Goal: Find specific page/section: Find specific page/section

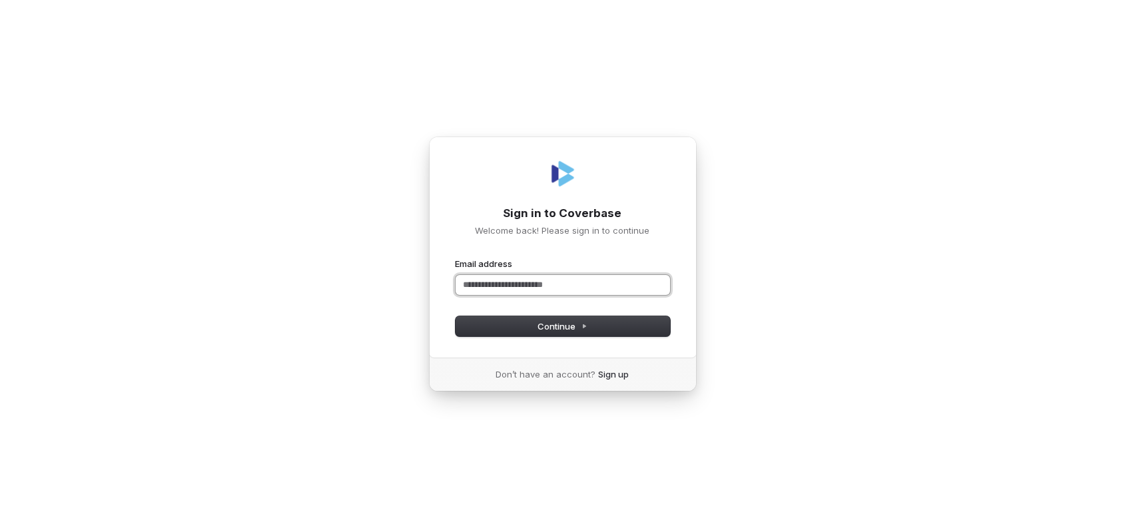
click at [495, 286] on input "Email address" at bounding box center [562, 285] width 214 height 20
paste input "**********"
click at [556, 323] on span "Continue" at bounding box center [562, 326] width 50 height 12
type input "**********"
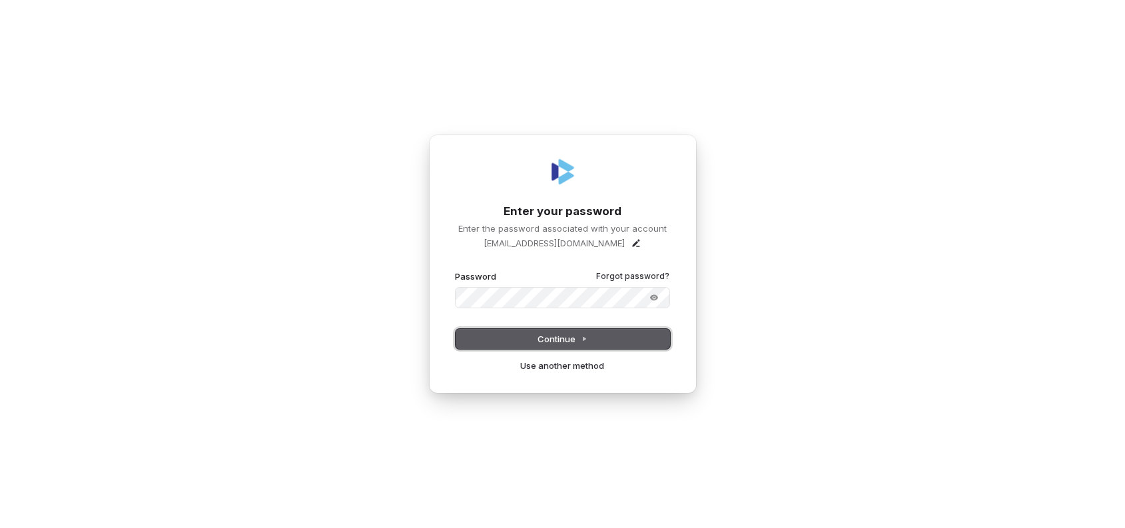
click at [548, 340] on span "Continue" at bounding box center [562, 339] width 50 height 12
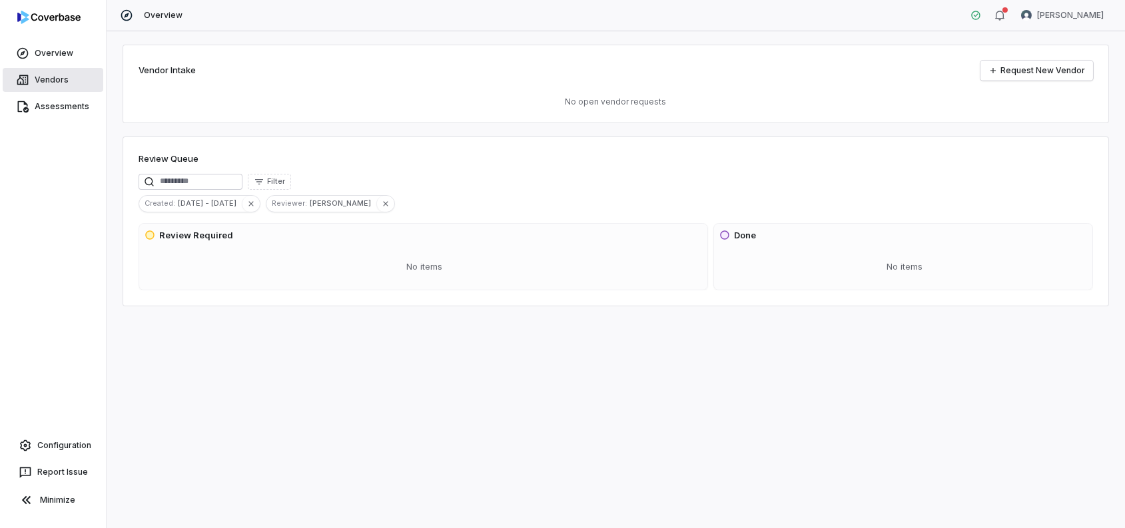
click at [23, 87] on link "Vendors" at bounding box center [53, 80] width 101 height 24
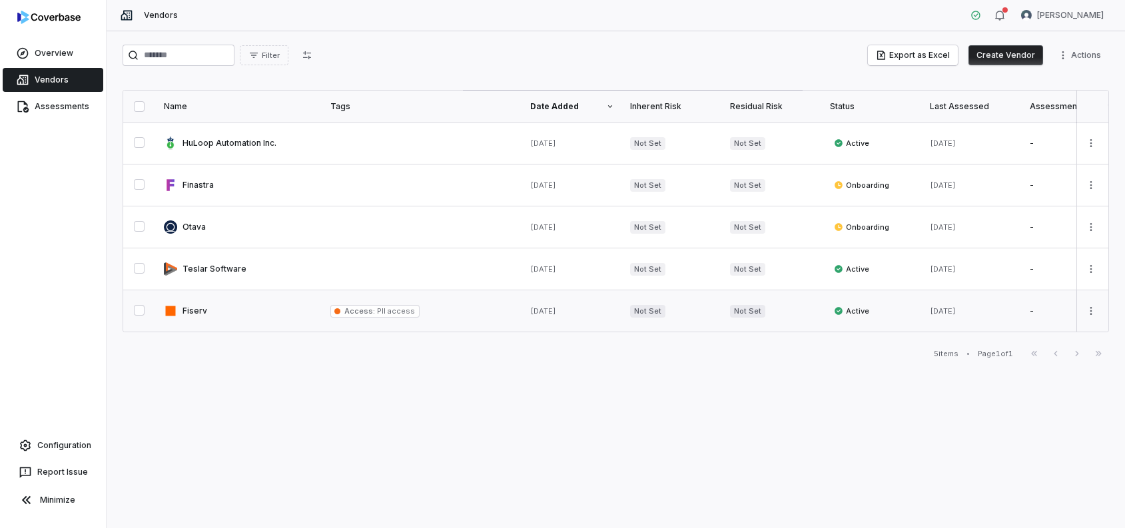
click at [193, 309] on link at bounding box center [239, 310] width 166 height 41
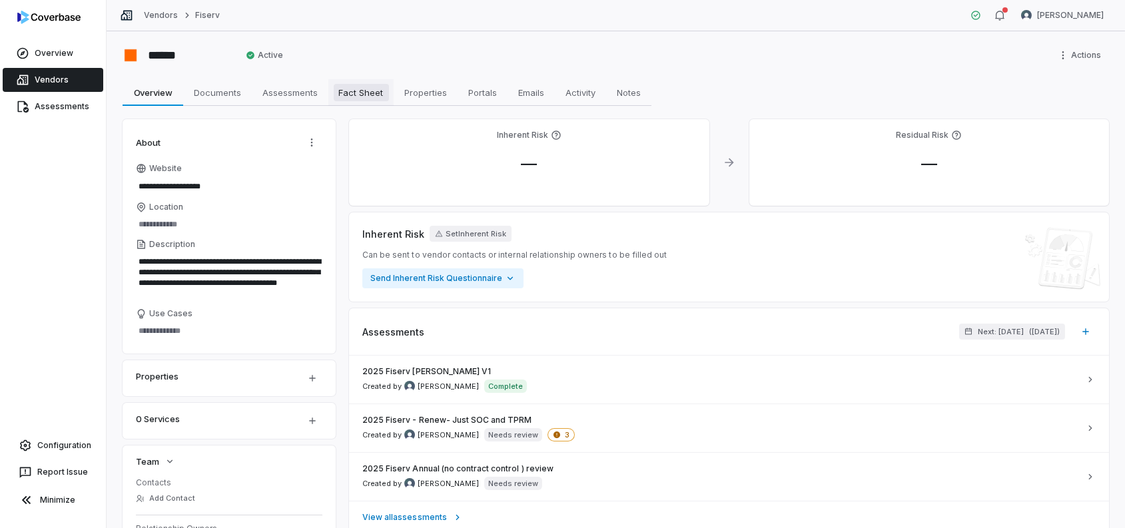
click at [361, 93] on span "Fact Sheet" at bounding box center [361, 92] width 55 height 17
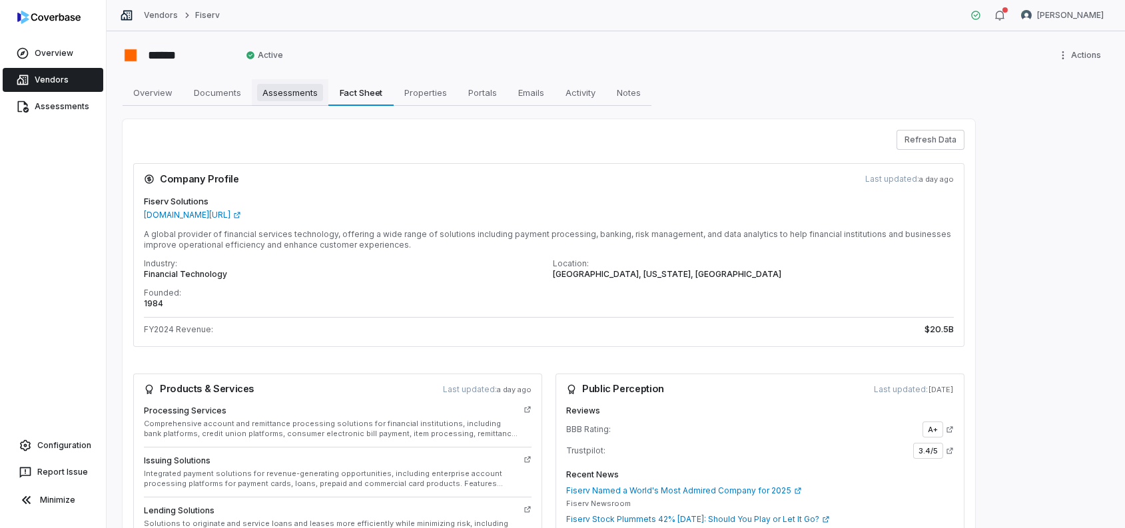
click at [290, 98] on span "Assessments" at bounding box center [290, 92] width 66 height 17
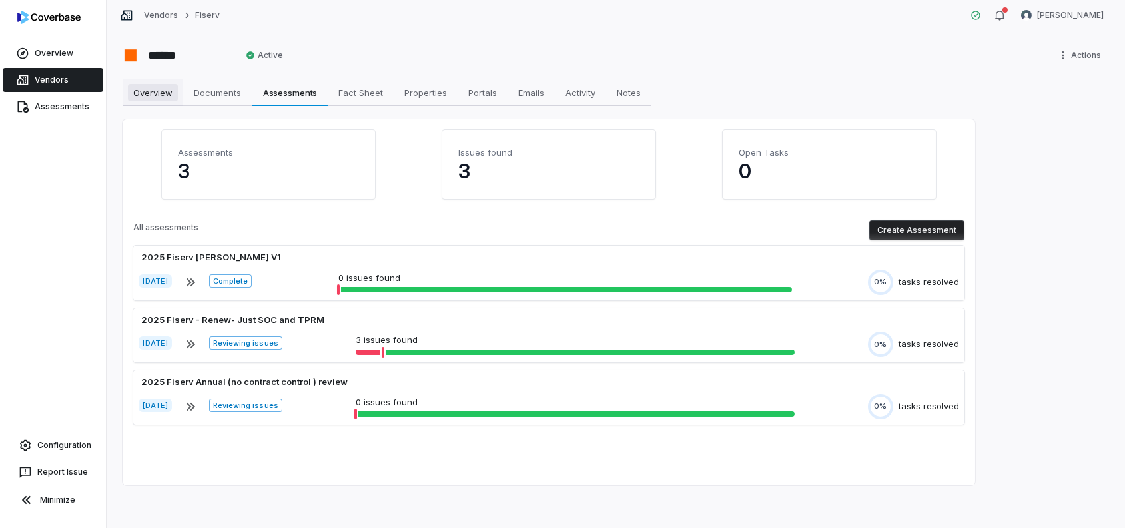
click at [153, 98] on span "Overview" at bounding box center [153, 92] width 50 height 17
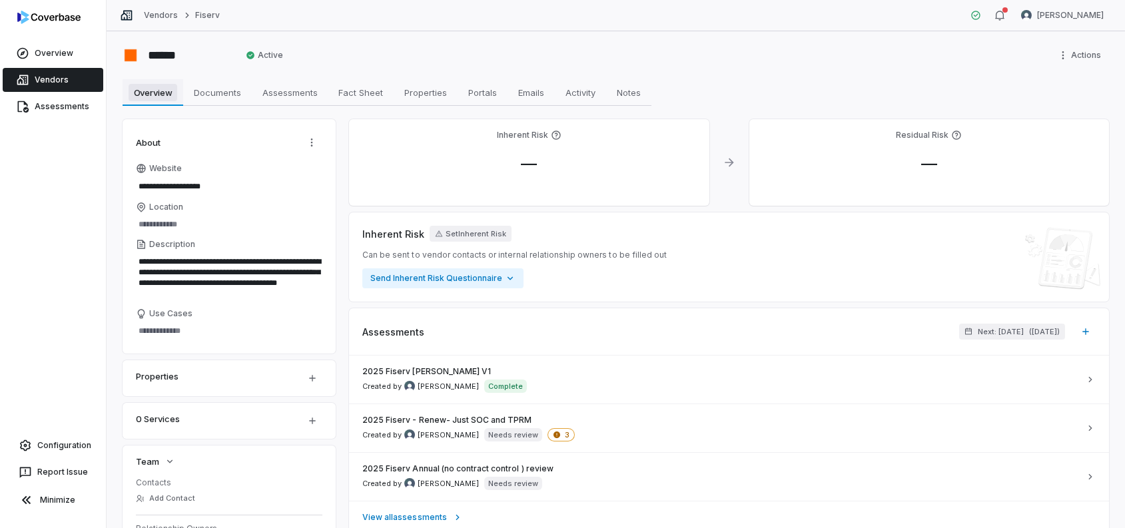
click at [153, 98] on span "Overview" at bounding box center [153, 92] width 49 height 17
click at [358, 97] on span "Fact Sheet" at bounding box center [361, 92] width 55 height 17
type textarea "*"
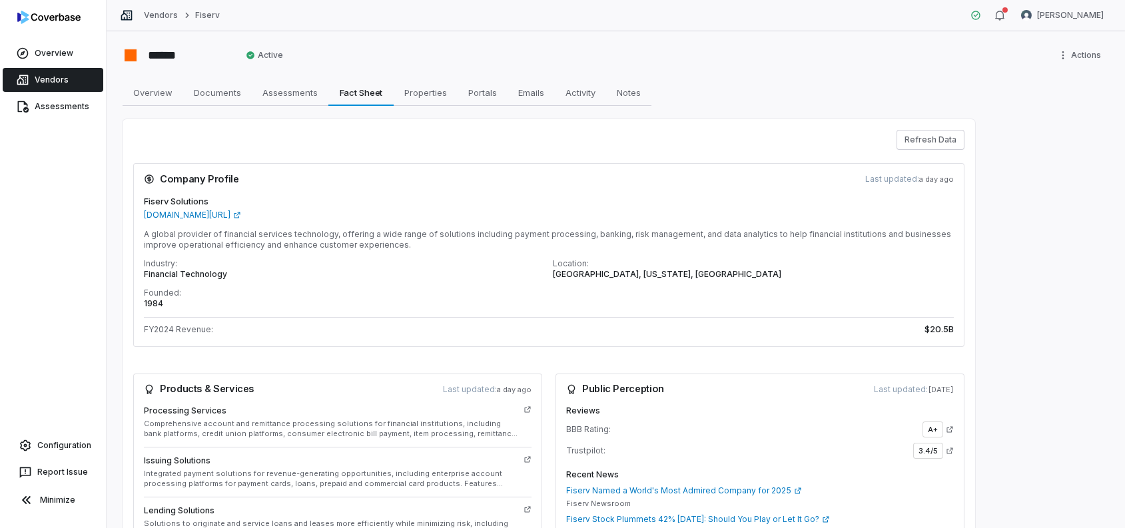
click at [1040, 297] on div "****** Active Actions Overview Overview Documents Documents Assessments Assessm…" at bounding box center [616, 279] width 1018 height 497
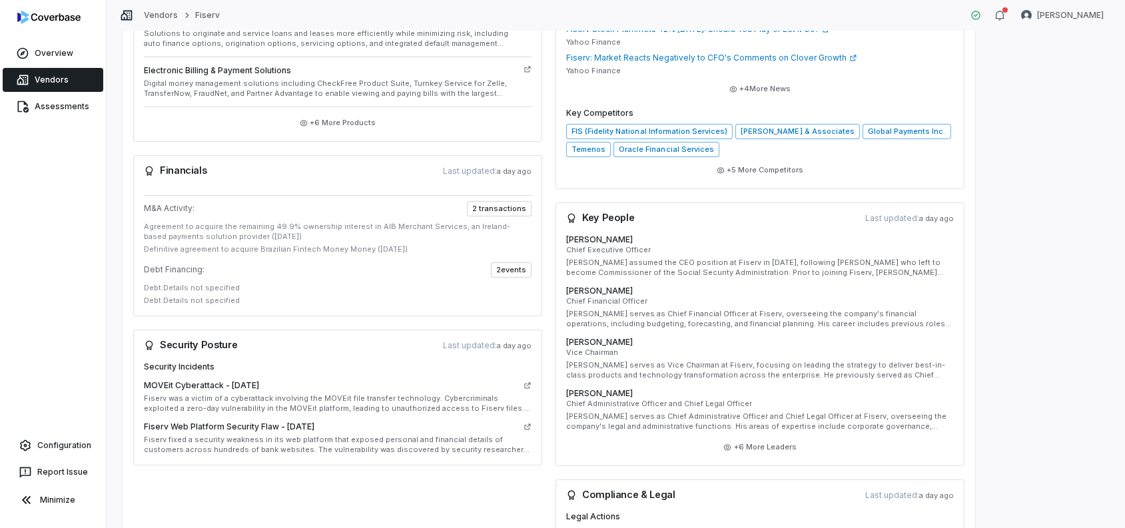
scroll to position [463, 0]
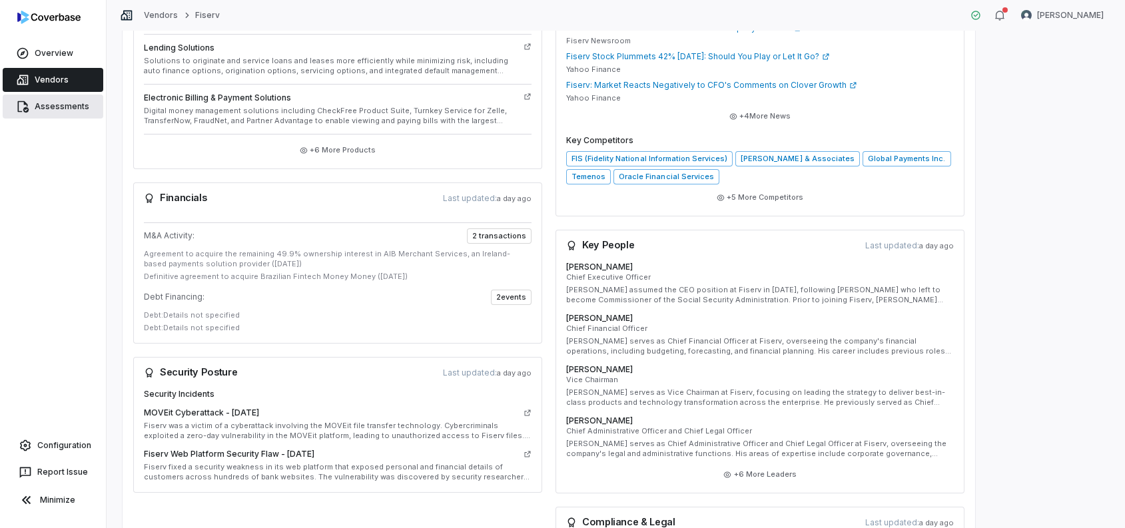
click at [57, 109] on link "Assessments" at bounding box center [53, 107] width 101 height 24
